Goal: Transaction & Acquisition: Purchase product/service

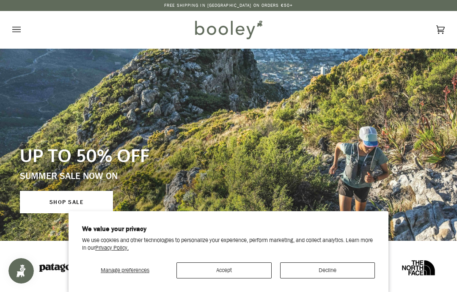
click at [336, 272] on button "Decline" at bounding box center [327, 270] width 95 height 16
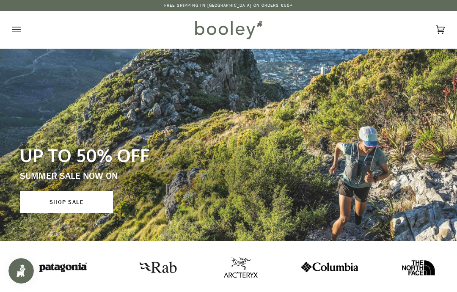
click at [70, 206] on link "SHOP SALE" at bounding box center [66, 202] width 93 height 22
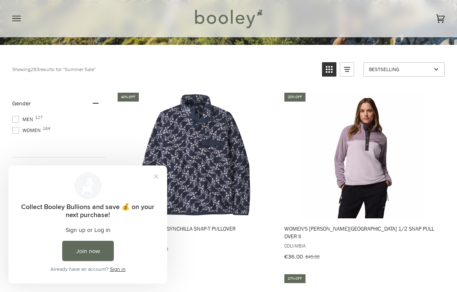
click at [154, 180] on button "Close prompt" at bounding box center [155, 176] width 15 height 15
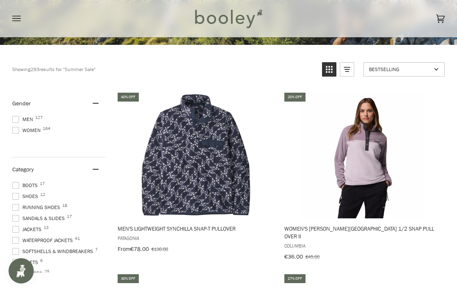
click at [17, 242] on span at bounding box center [15, 240] width 7 height 7
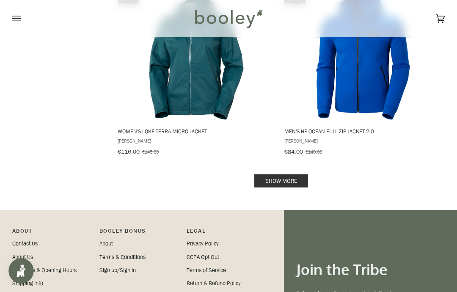
scroll to position [1859, 0]
click at [284, 175] on link "Show more" at bounding box center [281, 181] width 54 height 13
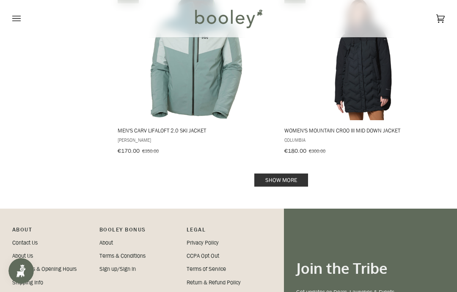
scroll to position [3594, 0]
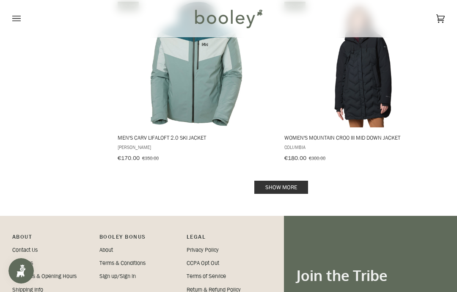
click at [277, 181] on link "Show more" at bounding box center [281, 187] width 54 height 13
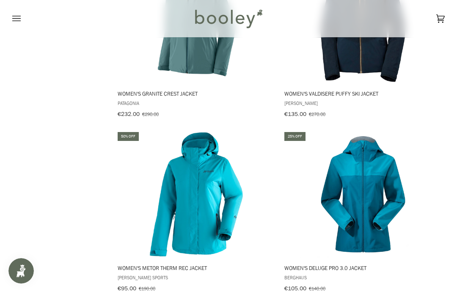
scroll to position [3116, 0]
